Goal: Check status

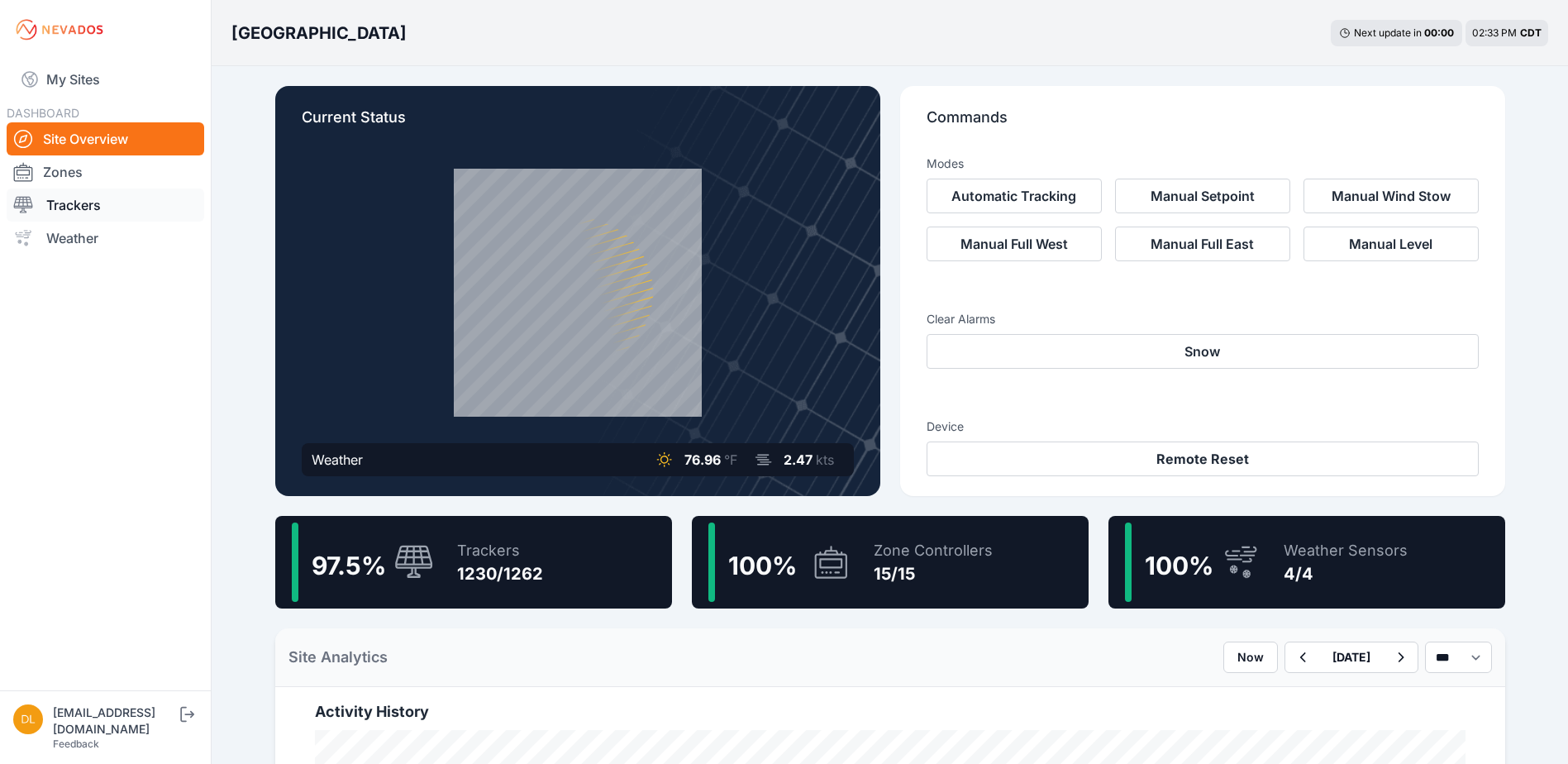
click at [87, 196] on link "Trackers" at bounding box center [106, 205] width 198 height 33
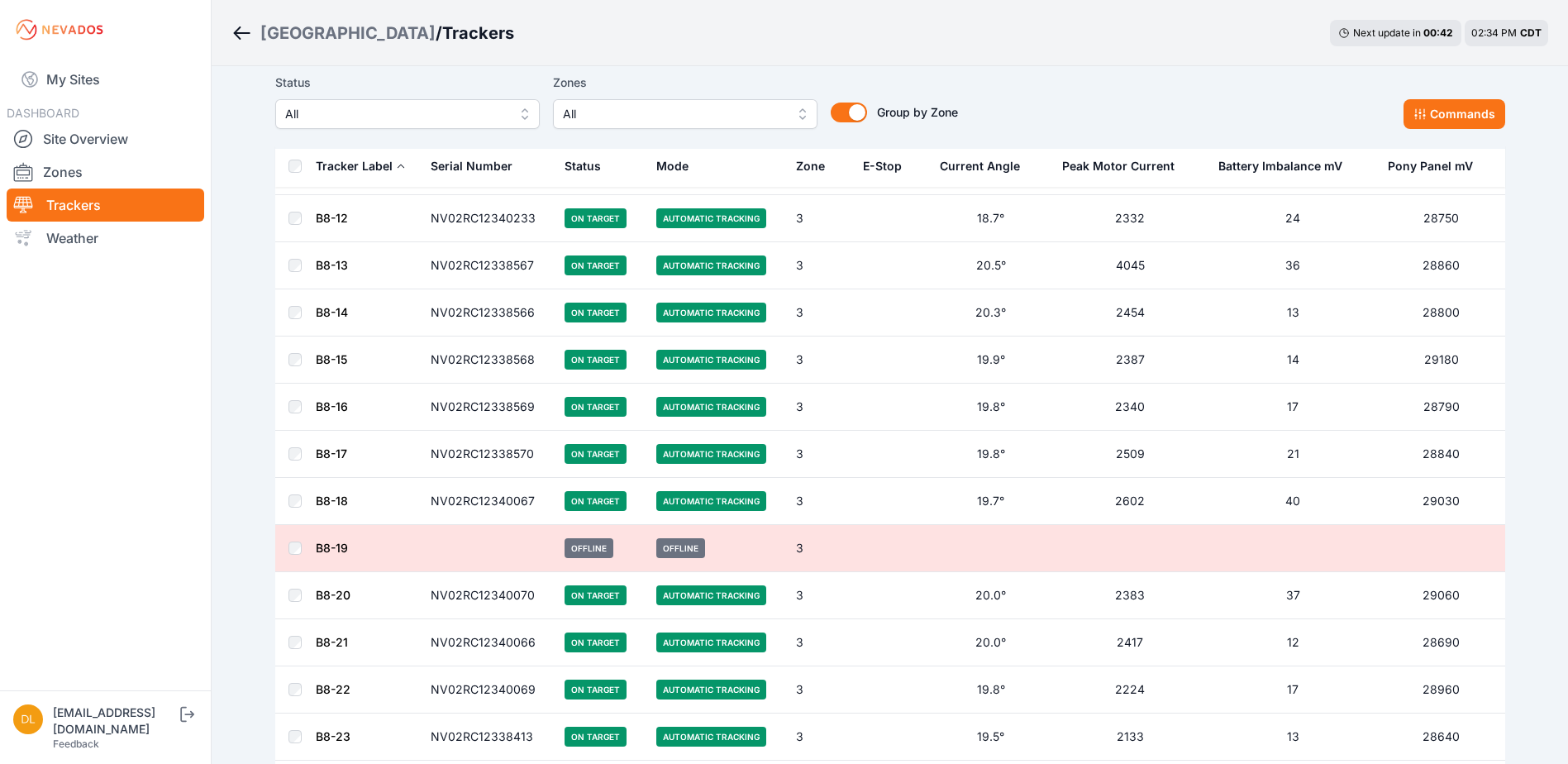
scroll to position [9152, 0]
